Goal: Task Accomplishment & Management: Manage account settings

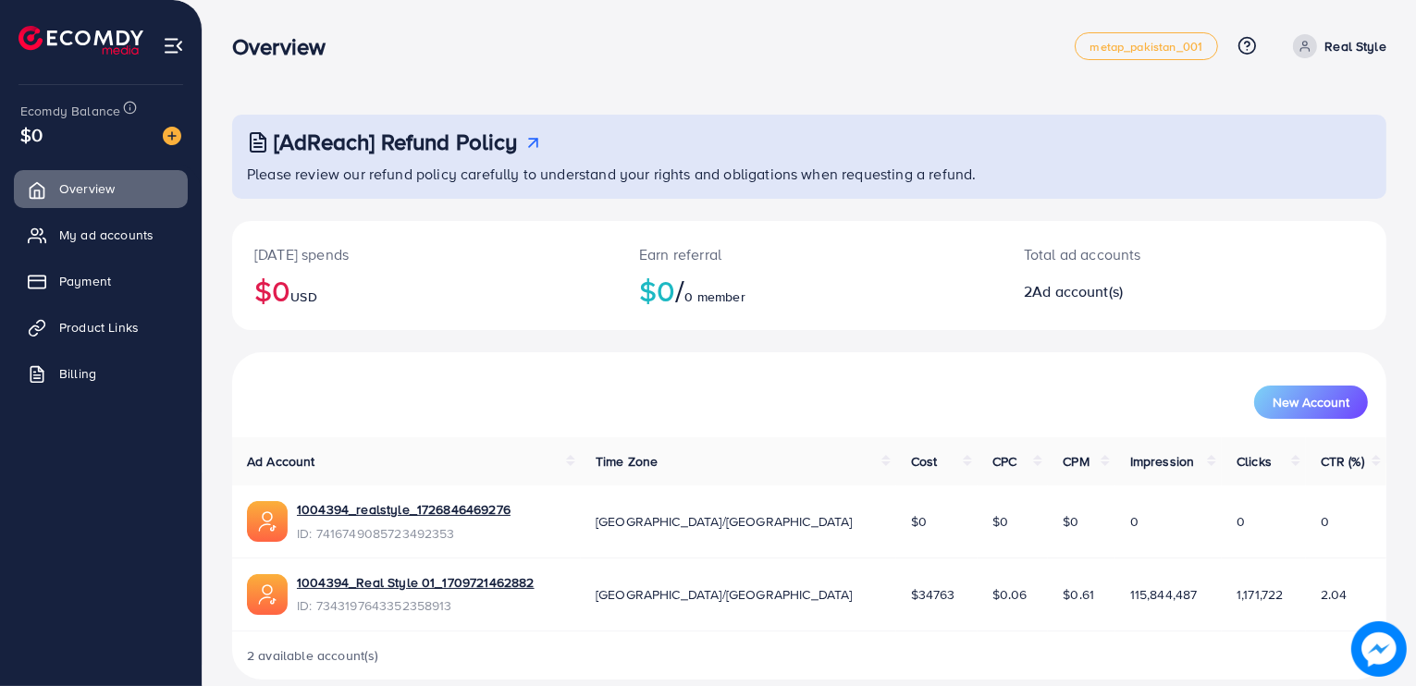
click at [1335, 44] on p "Real Style" at bounding box center [1355, 46] width 62 height 22
click at [165, 50] on img at bounding box center [173, 45] width 21 height 21
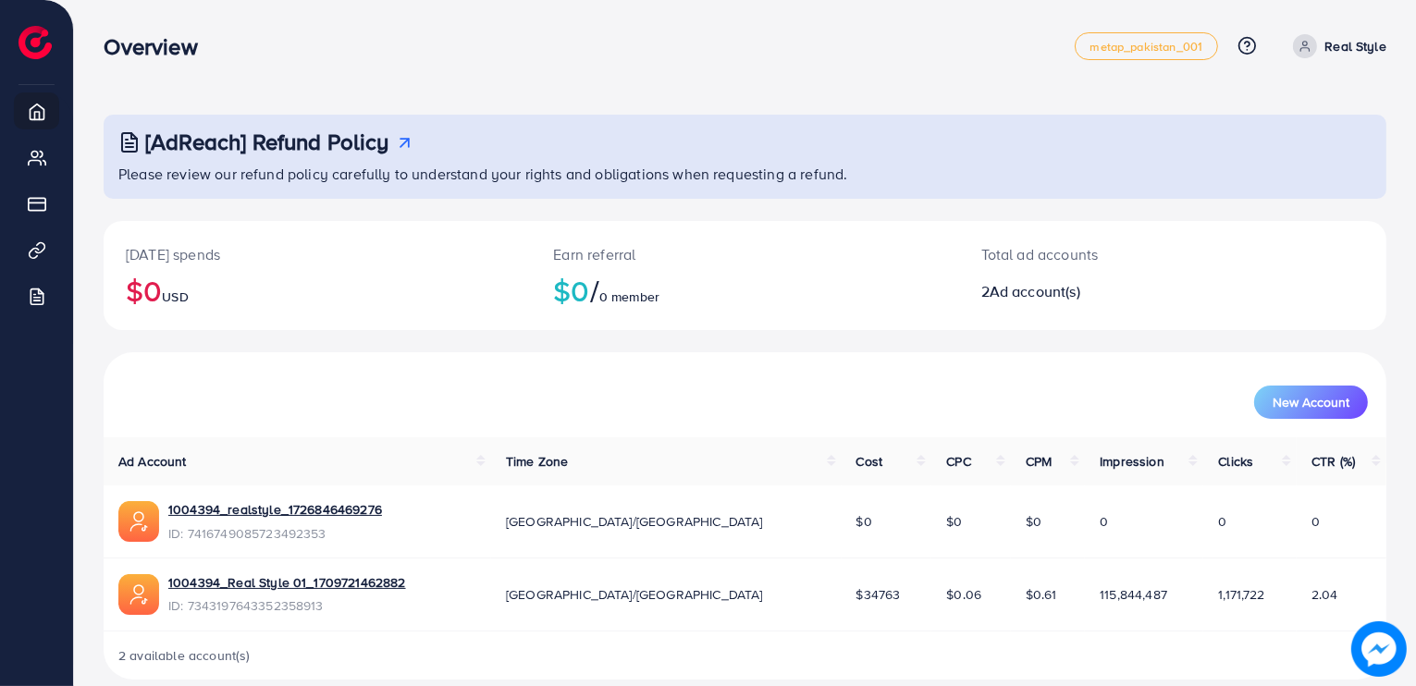
click at [1051, 299] on span "Ad account(s)" at bounding box center [1034, 291] width 91 height 20
click at [1342, 38] on p "Real Style" at bounding box center [1355, 46] width 62 height 22
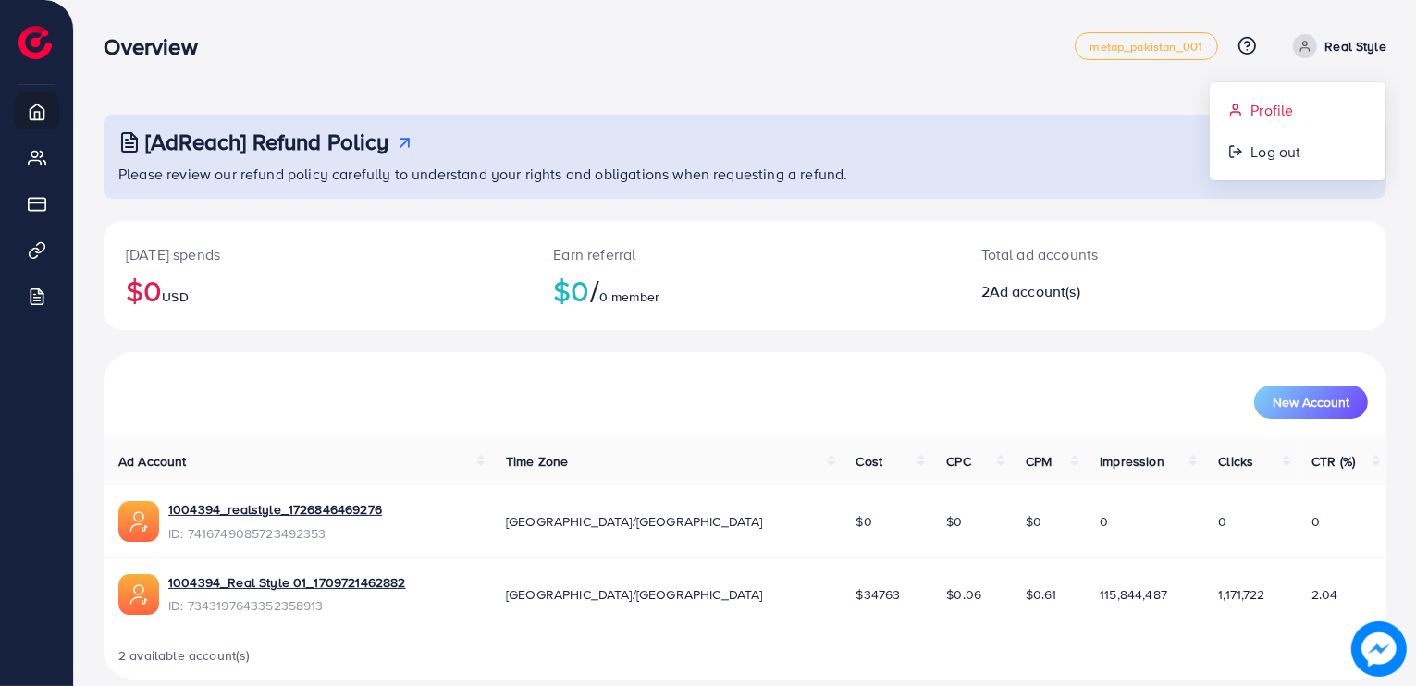
click at [1305, 95] on link "Profile" at bounding box center [1297, 111] width 176 height 42
select select "********"
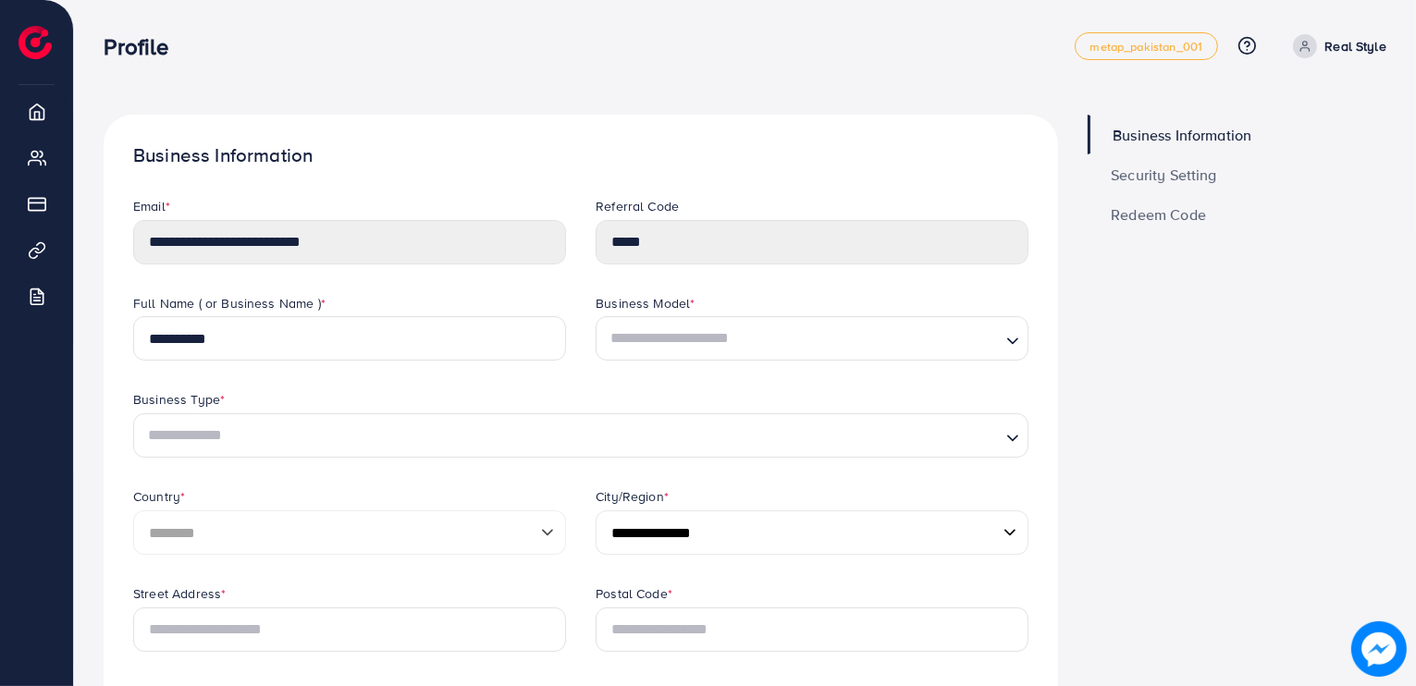
click at [1181, 177] on span "Security Setting" at bounding box center [1163, 174] width 106 height 15
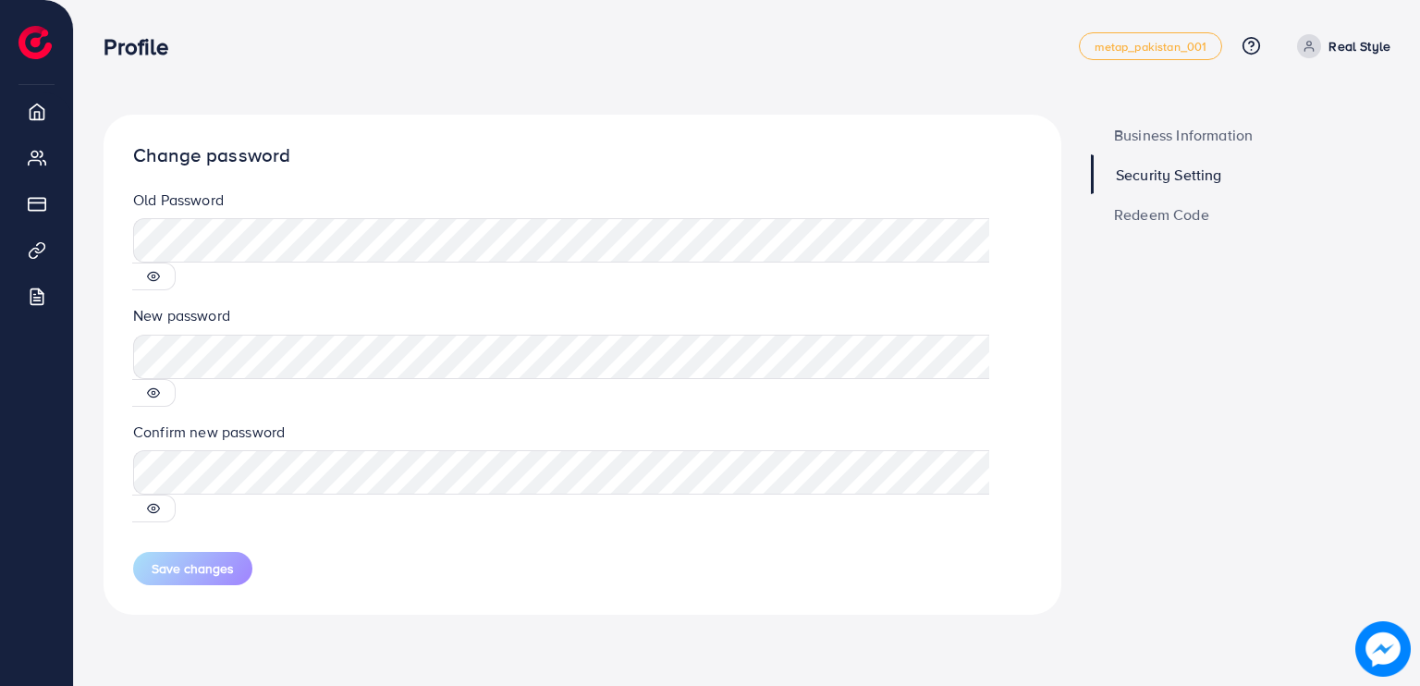
click at [1162, 214] on span "Redeem Code" at bounding box center [1161, 214] width 95 height 15
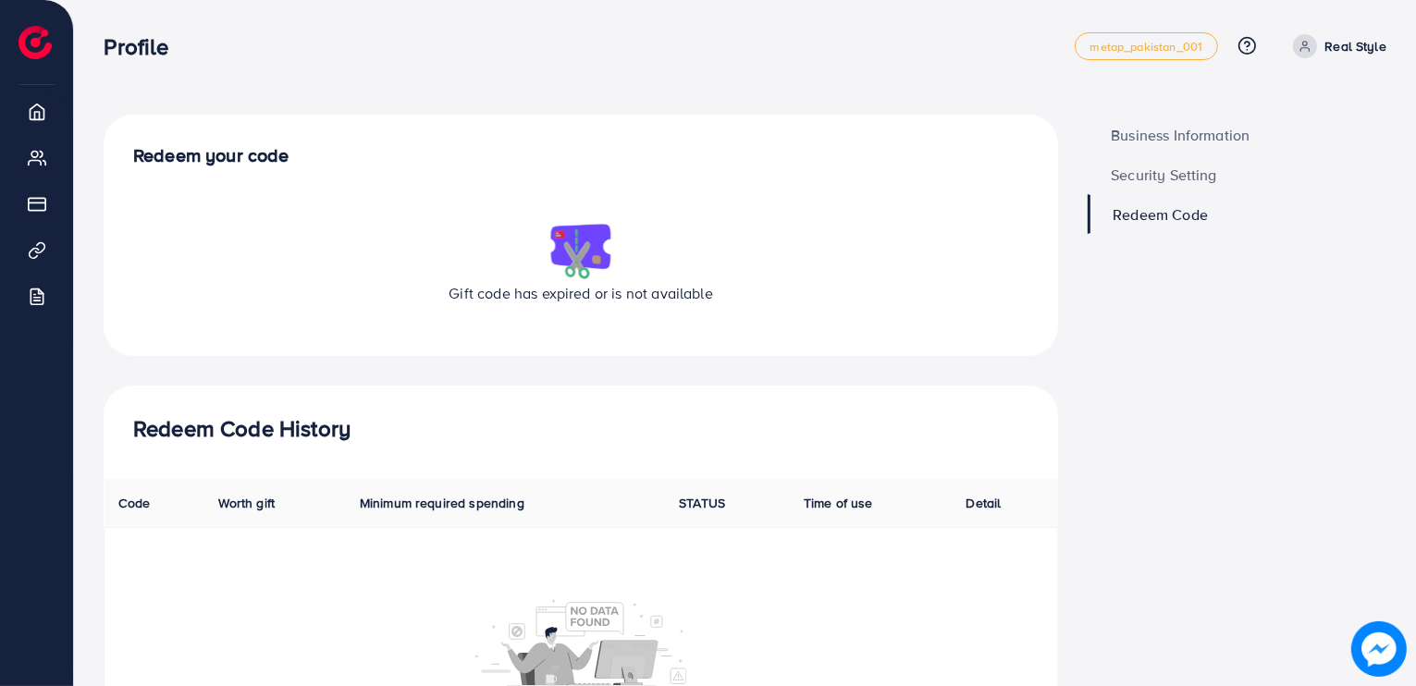
click at [1183, 178] on span "Security Setting" at bounding box center [1163, 174] width 106 height 15
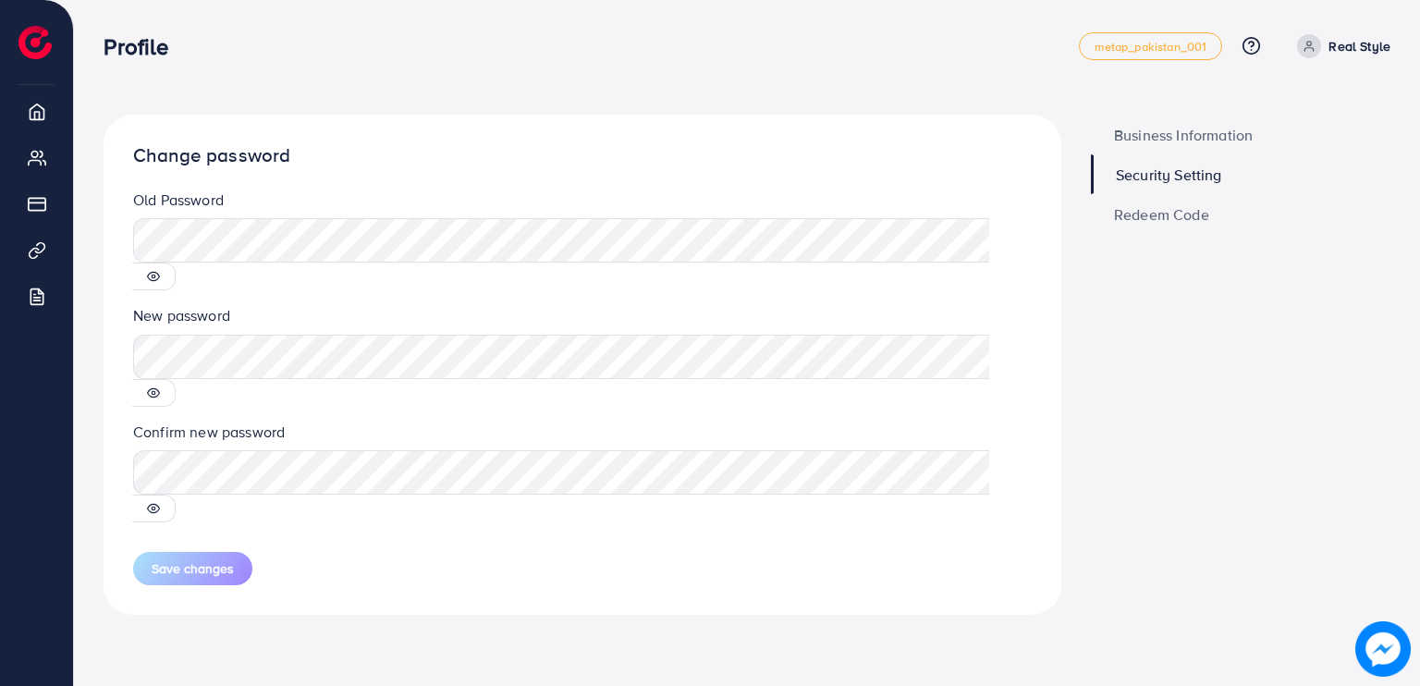
click at [160, 270] on icon at bounding box center [153, 276] width 13 height 13
click at [176, 379] on div at bounding box center [153, 393] width 43 height 28
click at [155, 391] on circle at bounding box center [154, 393] width 4 height 4
click at [160, 502] on icon at bounding box center [153, 508] width 13 height 13
click at [218, 559] on span "Save changes" at bounding box center [193, 568] width 82 height 18
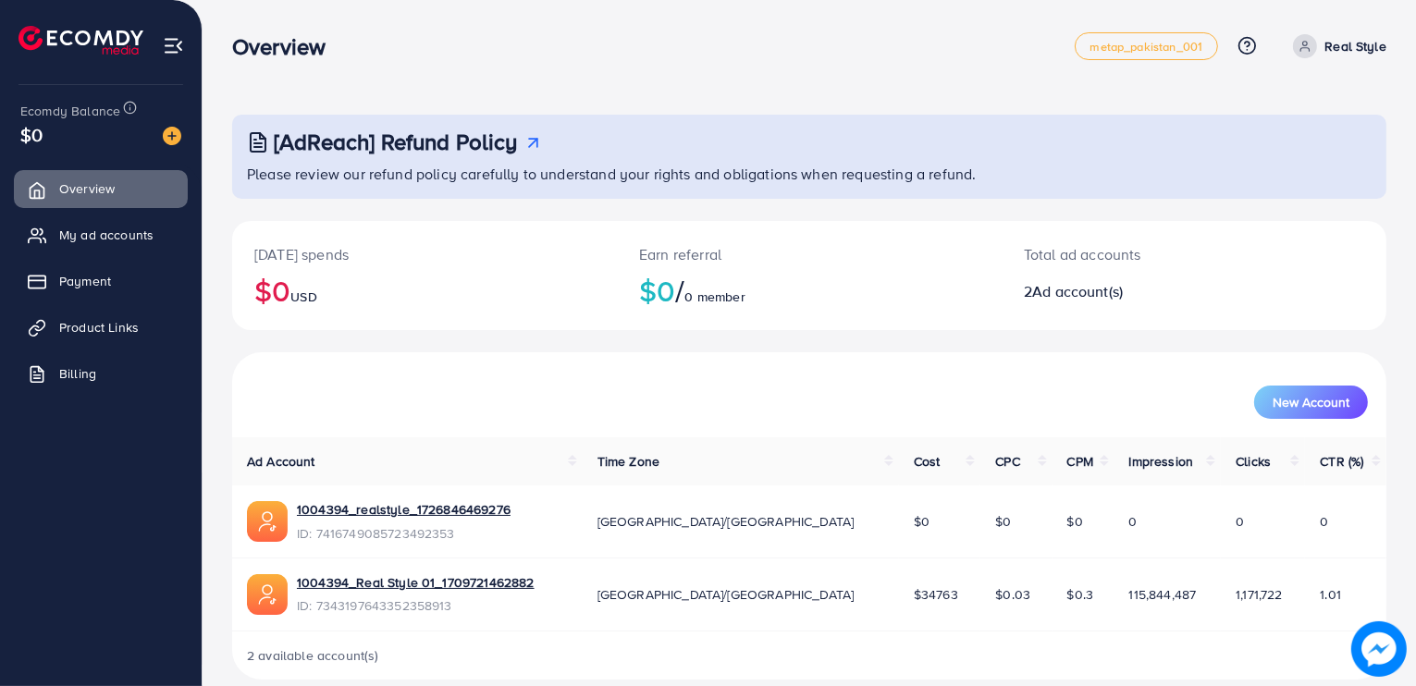
scroll to position [22, 0]
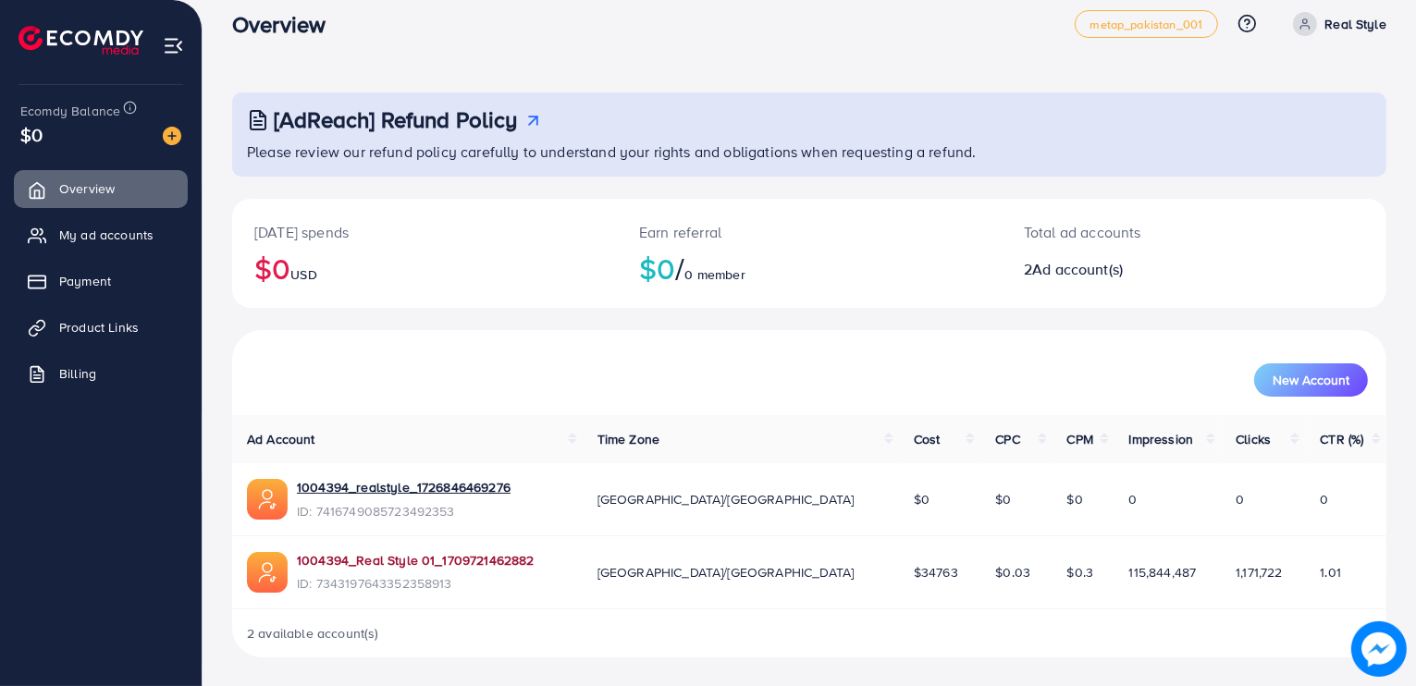
click at [394, 553] on link "1004394_Real Style 01_1709721462882" at bounding box center [416, 560] width 238 height 18
